Goal: Task Accomplishment & Management: Use online tool/utility

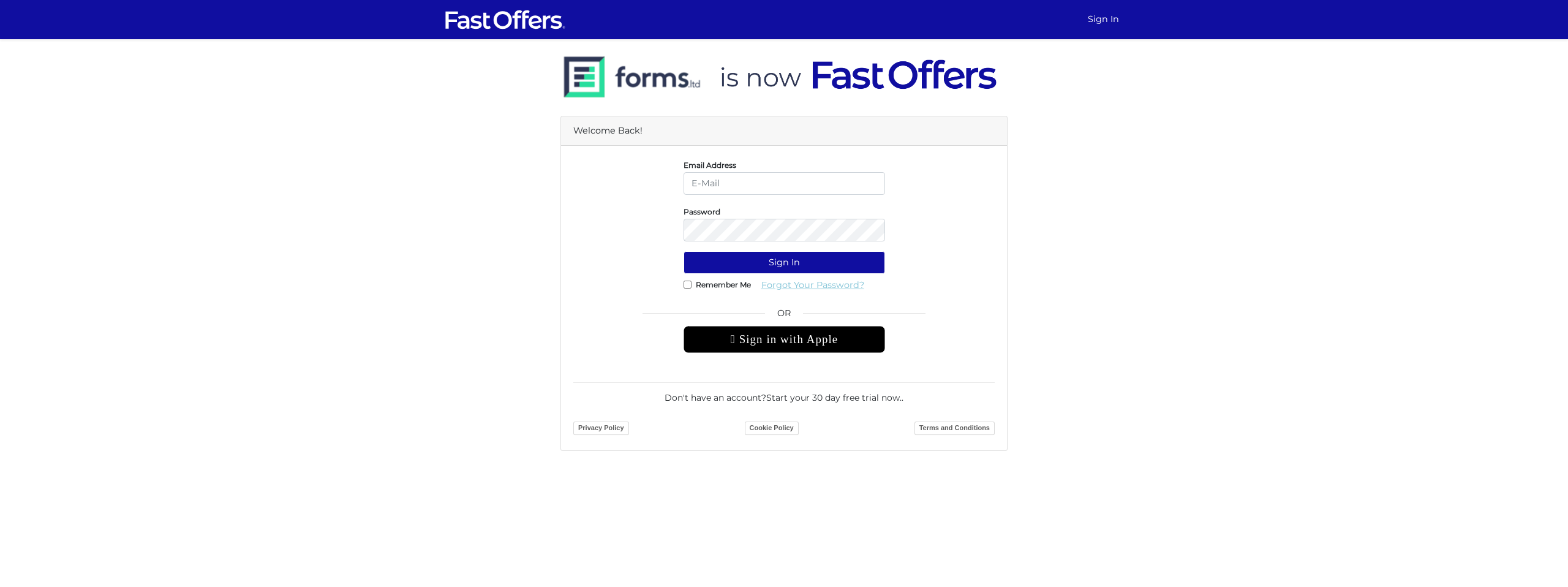
type input "[EMAIL_ADDRESS][PERSON_NAME][DOMAIN_NAME]"
click at [761, 275] on link "Forgot Your Password?" at bounding box center [813, 285] width 119 height 23
click at [685, 286] on input "Remember Me" at bounding box center [687, 284] width 8 height 8
checkbox input "true"
click at [726, 262] on button "Sign In" at bounding box center [784, 262] width 202 height 23
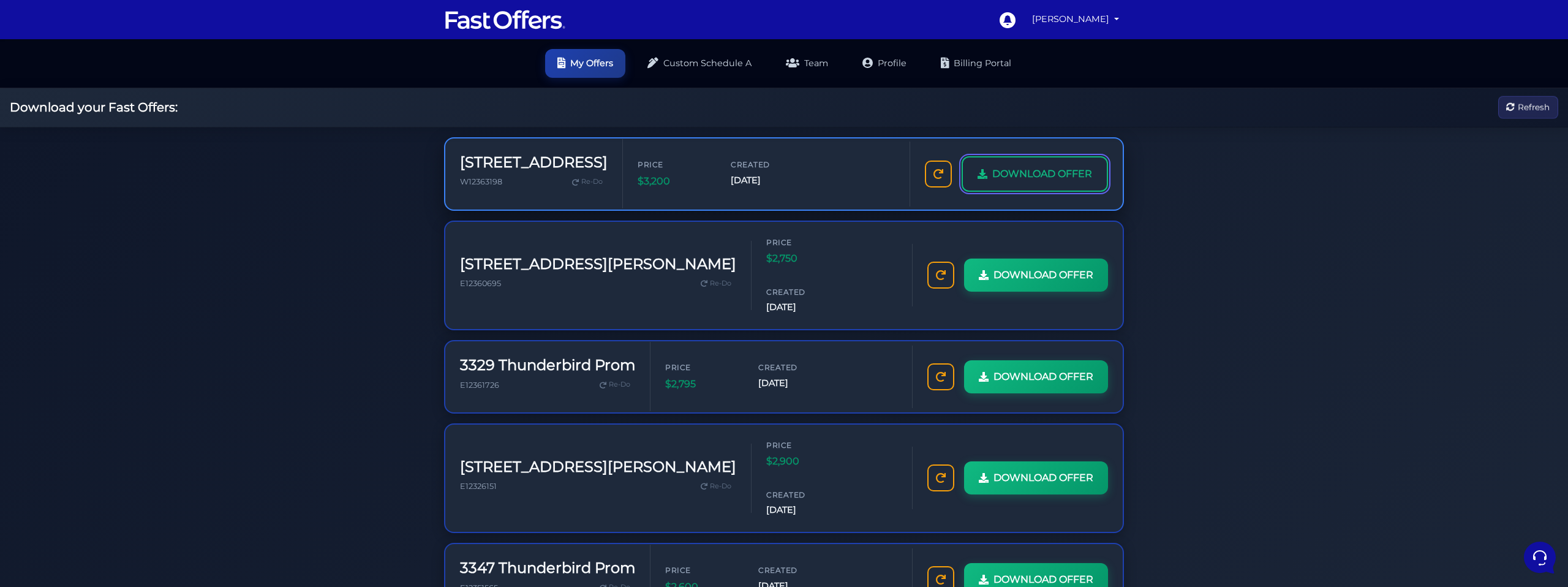
click at [992, 182] on span "DOWNLOAD OFFER" at bounding box center [1042, 174] width 100 height 16
